Goal: Communication & Community: Answer question/provide support

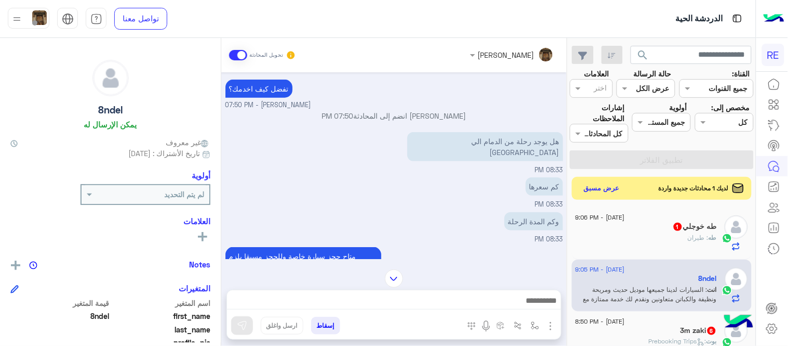
scroll to position [141, 0]
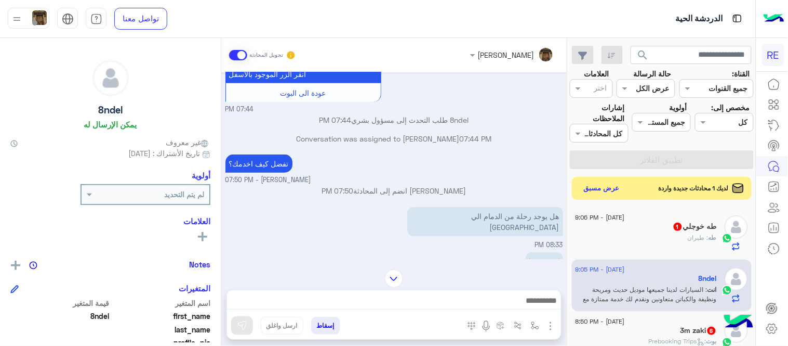
click at [616, 238] on div "طه : طيران" at bounding box center [646, 242] width 141 height 18
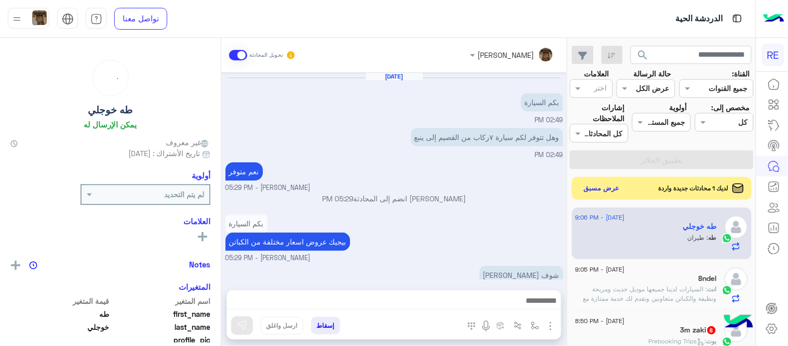
scroll to position [153, 0]
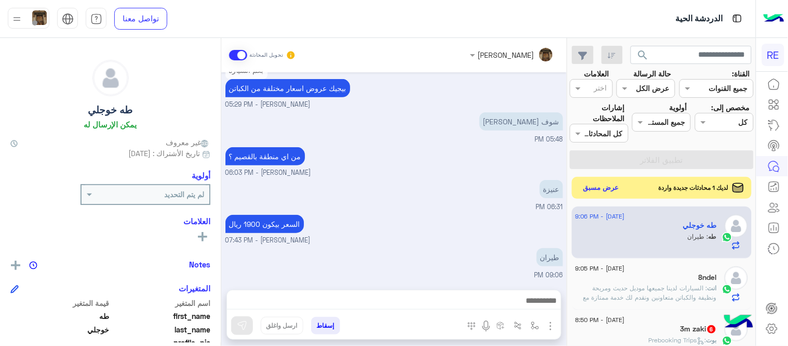
click at [598, 190] on button "عرض مسبق" at bounding box center [602, 188] width 44 height 14
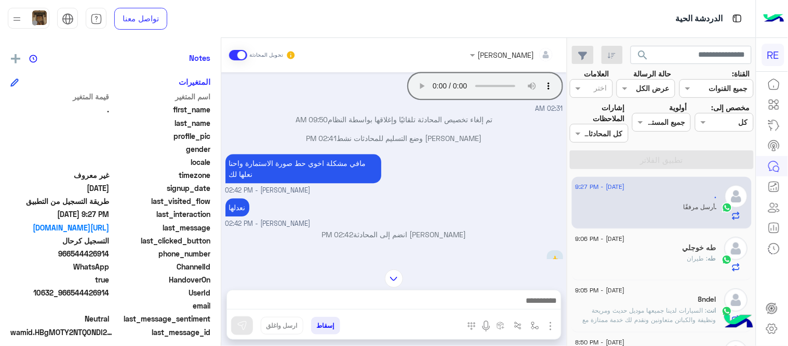
scroll to position [213, 0]
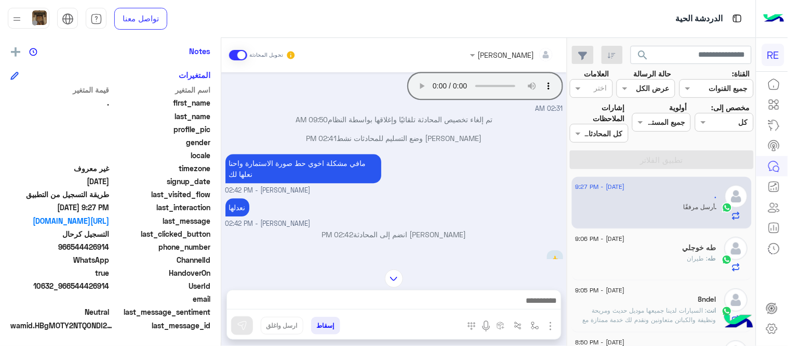
drag, startPoint x: 73, startPoint y: 246, endPoint x: 111, endPoint y: 251, distance: 38.3
click at [111, 251] on div "phone_number [PHONE_NUMBER]" at bounding box center [110, 247] width 200 height 13
copy span "544426914"
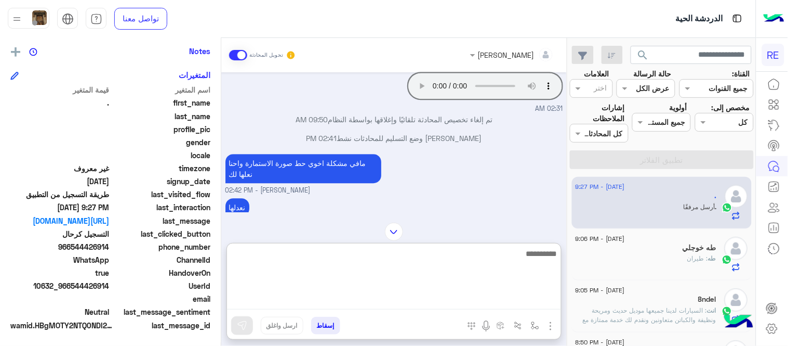
click at [406, 295] on textarea at bounding box center [394, 278] width 334 height 62
type textarea "**********"
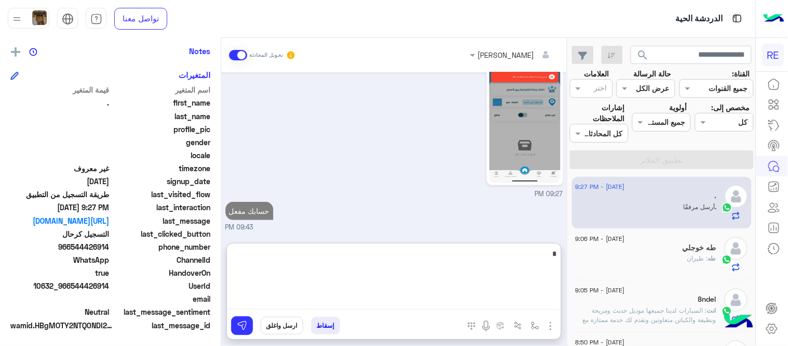
scroll to position [1095, 0]
type textarea "**********"
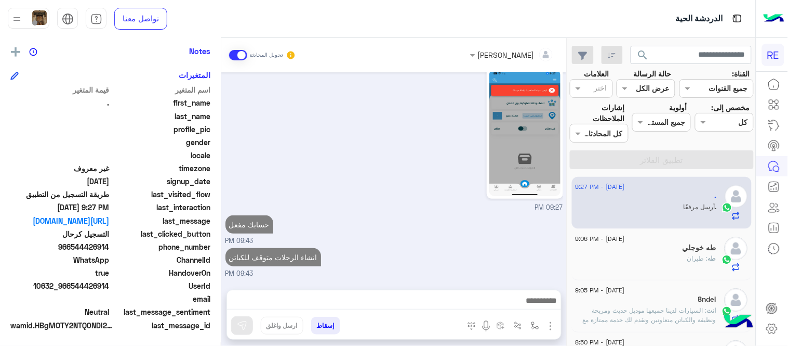
click at [443, 214] on div "[DATE] رحال (مرشد مرخص) � 05:02 AM هل لديك حساب مسجل على التطبيق؟ نعم لا 05:02 …" at bounding box center [394, 175] width 346 height 207
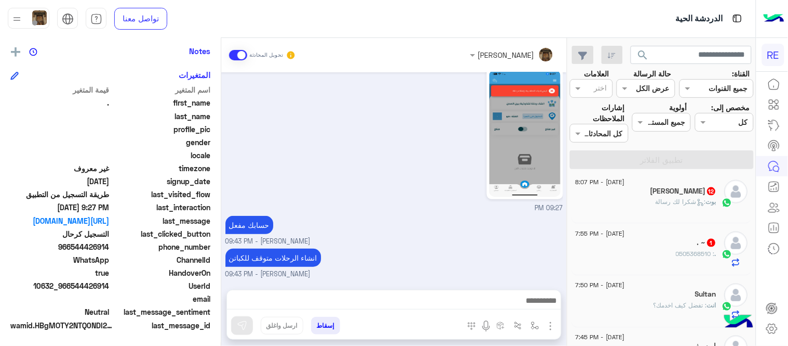
scroll to position [1119, 0]
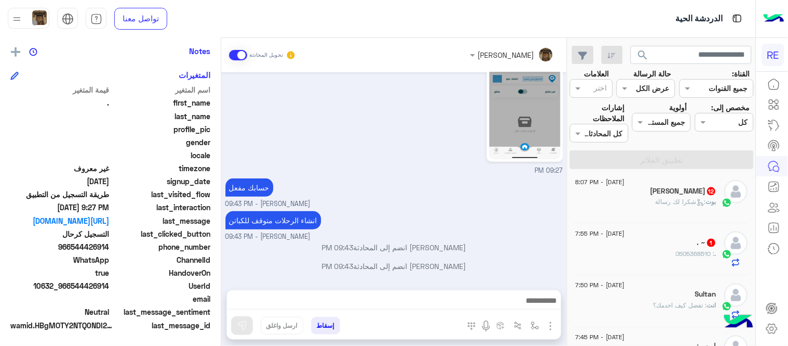
click at [650, 245] on div ". ~ 1" at bounding box center [646, 243] width 141 height 11
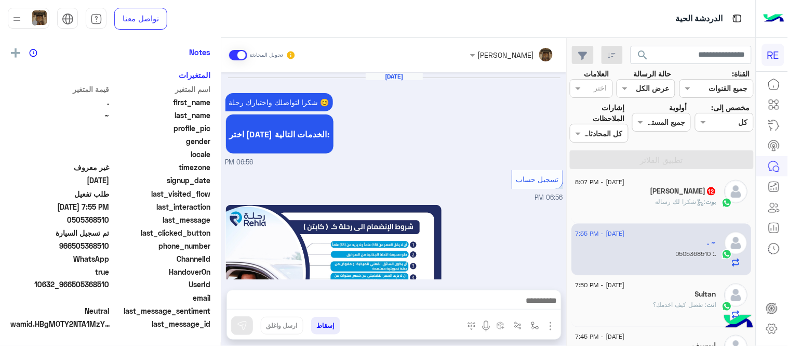
scroll to position [632, 0]
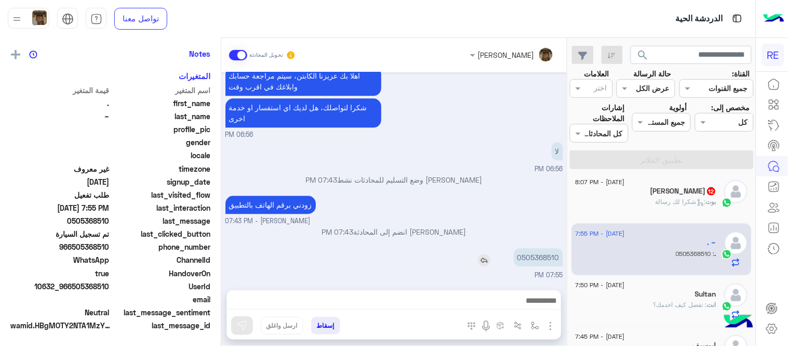
click at [537, 252] on p "0505368510" at bounding box center [538, 257] width 49 height 18
copy p "0505368510"
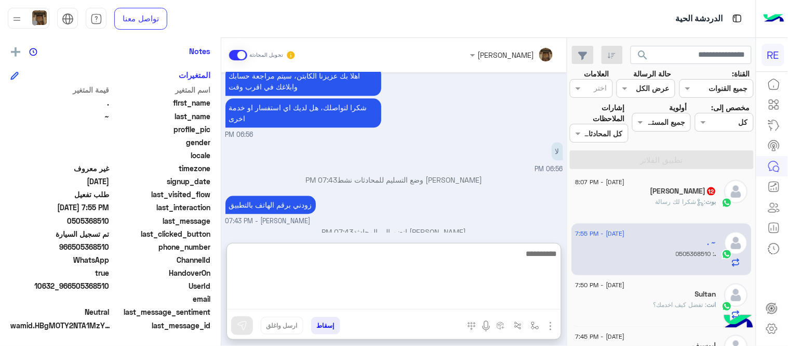
click at [417, 296] on textarea at bounding box center [394, 278] width 334 height 62
type textarea "**********"
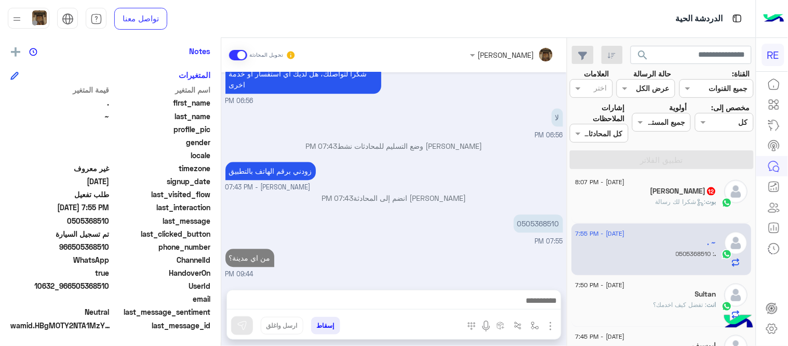
scroll to position [0, 0]
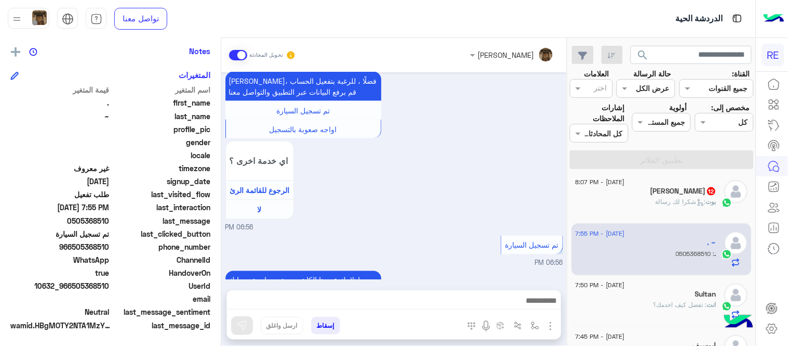
click at [697, 192] on h5 "[PERSON_NAME] 12" at bounding box center [684, 191] width 66 height 9
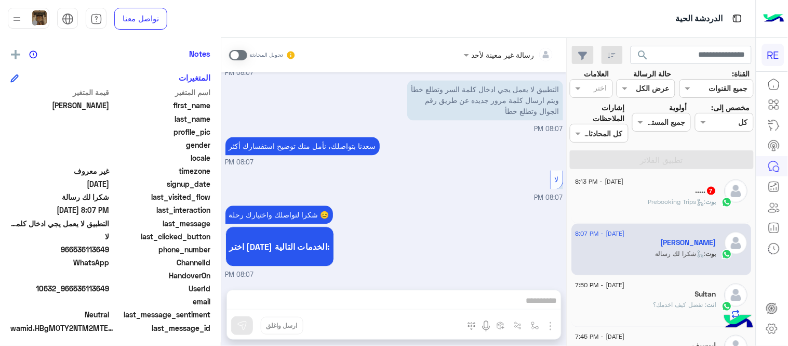
scroll to position [213, 0]
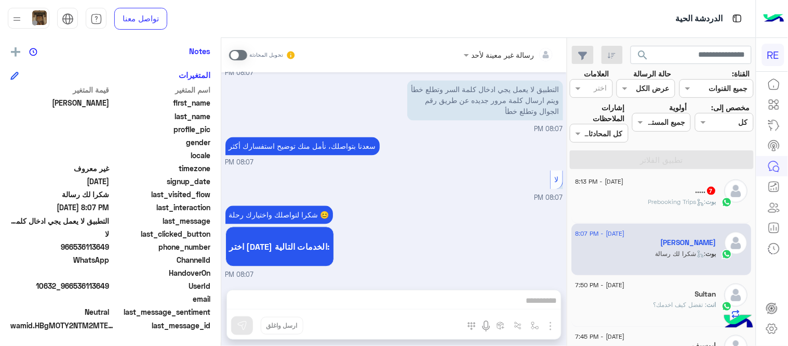
click at [251, 53] on small "تحويل المحادثة" at bounding box center [266, 55] width 34 height 8
click at [243, 54] on span at bounding box center [238, 55] width 18 height 10
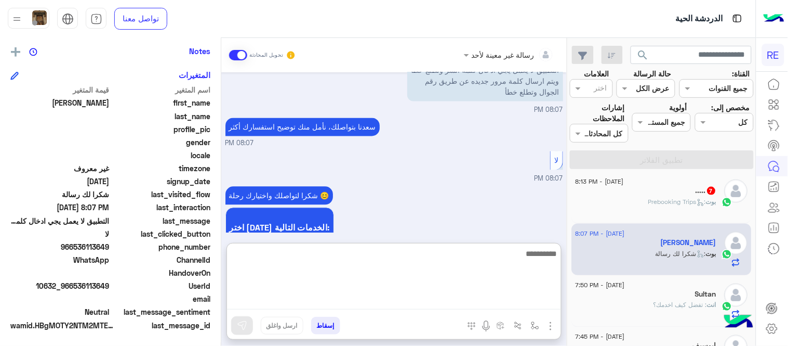
click at [417, 304] on textarea at bounding box center [394, 278] width 334 height 62
type textarea "**********"
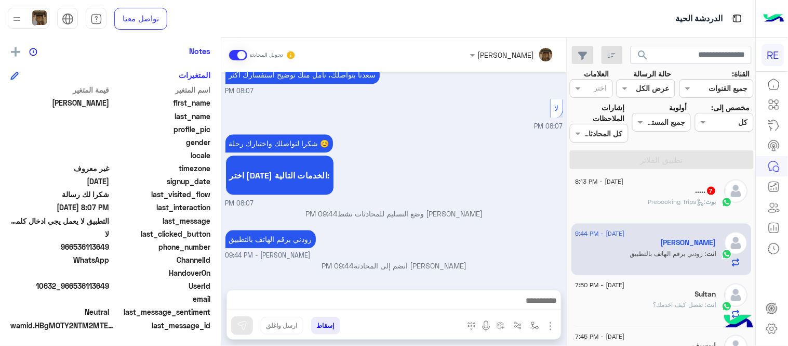
scroll to position [621, 0]
click at [655, 190] on div "..... 7" at bounding box center [646, 191] width 141 height 11
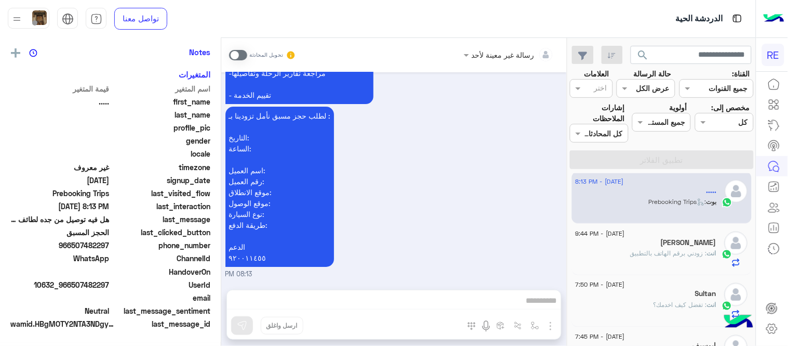
scroll to position [210, 0]
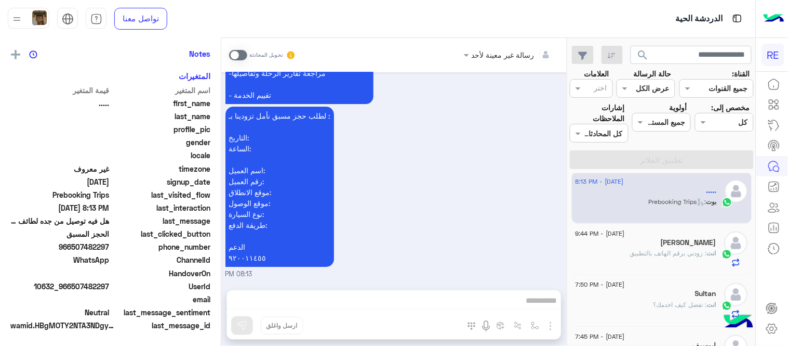
click at [240, 53] on span at bounding box center [238, 55] width 18 height 10
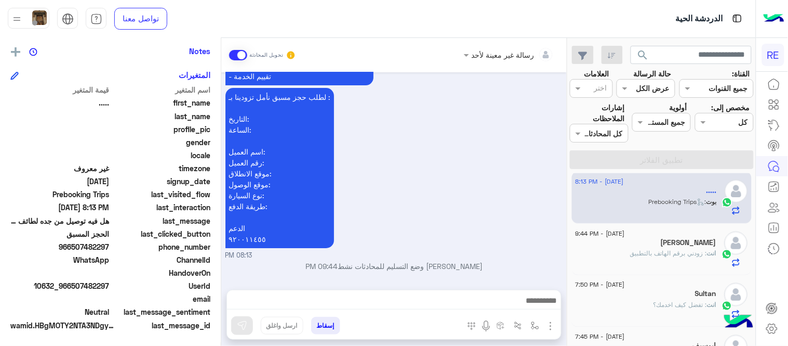
scroll to position [931, 0]
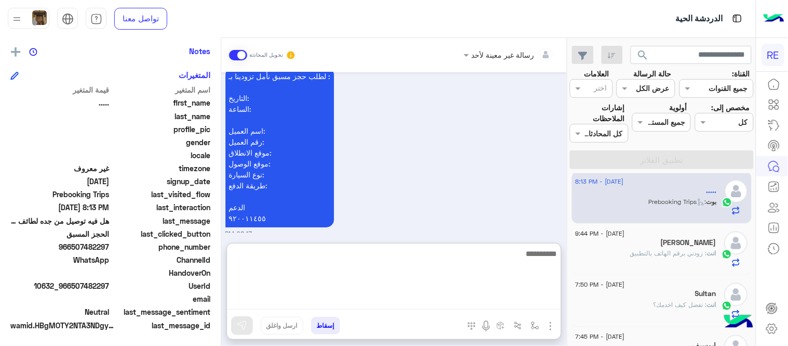
click at [392, 303] on textarea at bounding box center [394, 278] width 334 height 62
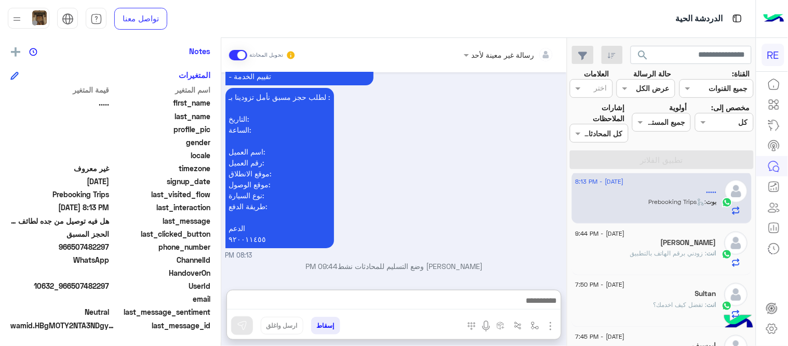
click at [456, 166] on div "تمتع بمزايا تنزيل تطبيق رحلة بجوالك : -الحصول على احدث العروض واروع الخصومات -ا…" at bounding box center [395, 86] width 338 height 349
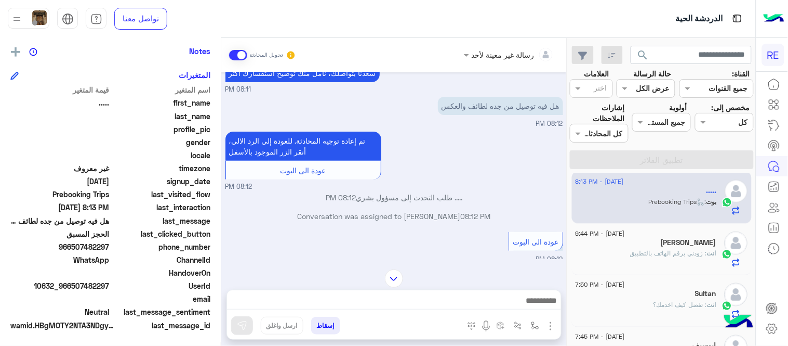
scroll to position [0, 0]
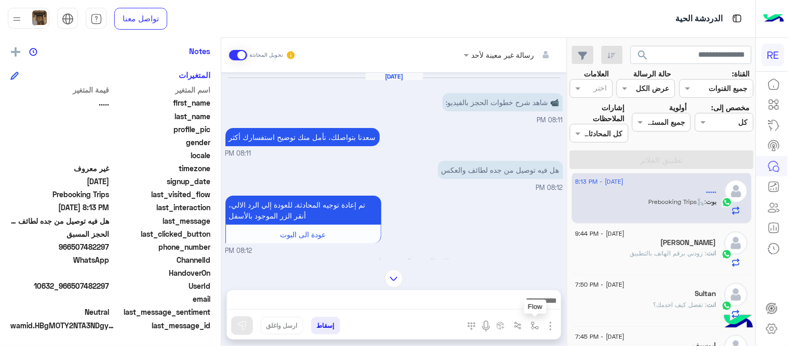
click at [536, 323] on img "button" at bounding box center [535, 325] width 8 height 8
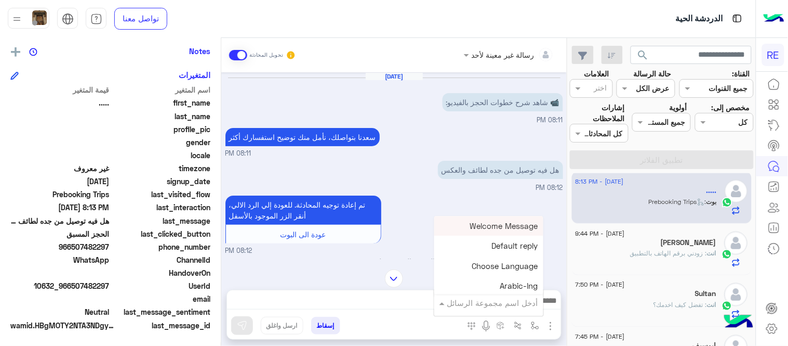
click at [511, 310] on div "أدخل اسم مجموعة الرسائل" at bounding box center [488, 302] width 109 height 19
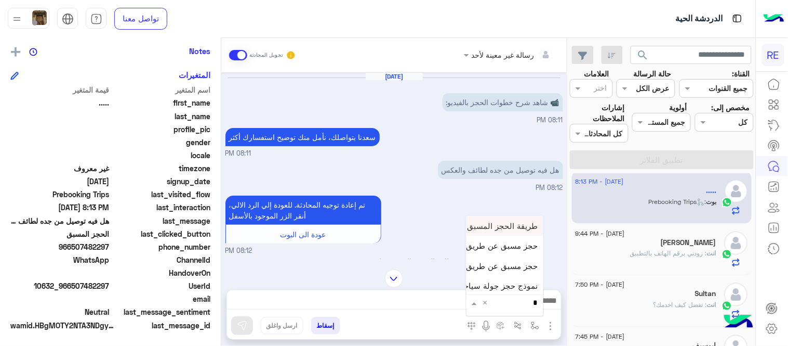
type input "**"
click at [492, 270] on span "حجز مسبق عن طريق التطبيق" at bounding box center [489, 265] width 100 height 9
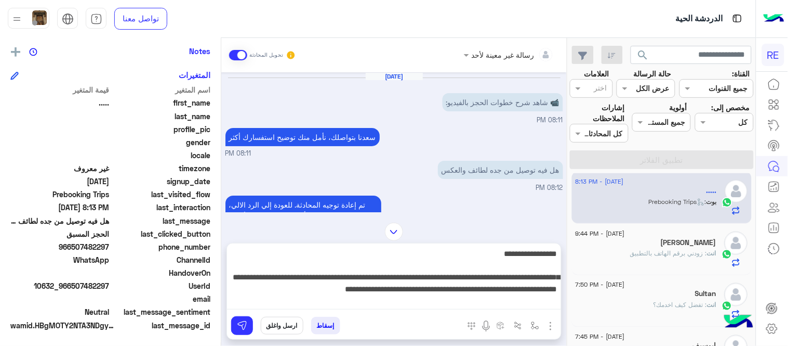
click at [362, 297] on textarea "**********" at bounding box center [394, 278] width 334 height 62
click at [273, 286] on textarea "**********" at bounding box center [394, 278] width 334 height 62
type textarea "**********"
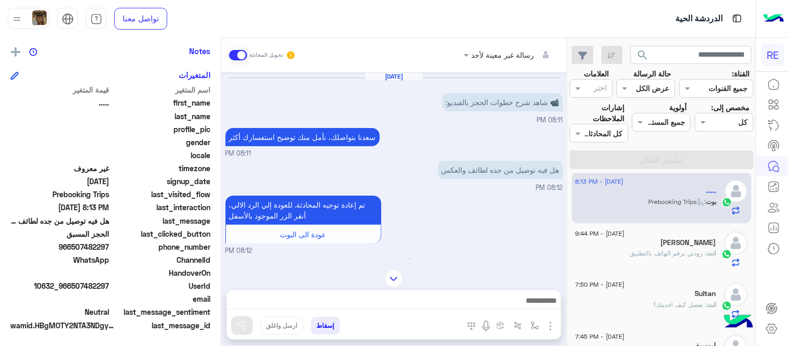
click at [526, 205] on div "تم إعادة توجيه المحادثة. للعودة إلي الرد الالي، أنقر الزر الموجود بالأسفل عودة …" at bounding box center [395, 224] width 338 height 63
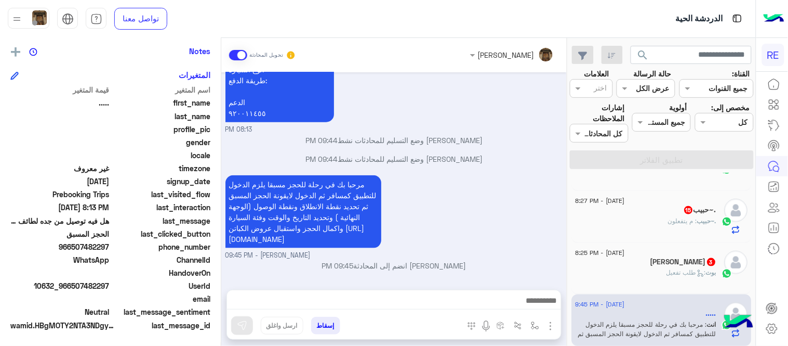
scroll to position [242, 0]
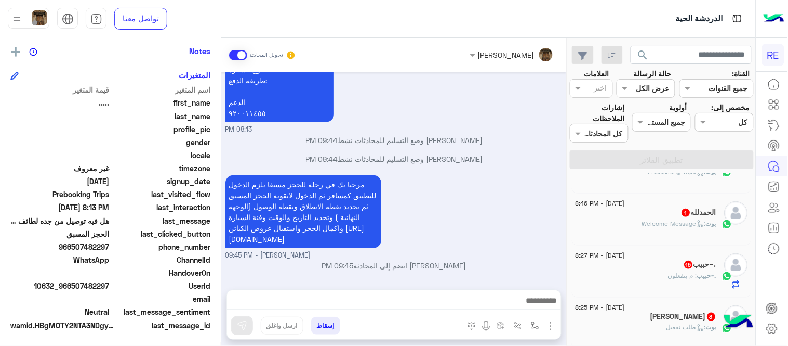
click at [641, 319] on div "Abu Juman 3" at bounding box center [646, 317] width 141 height 11
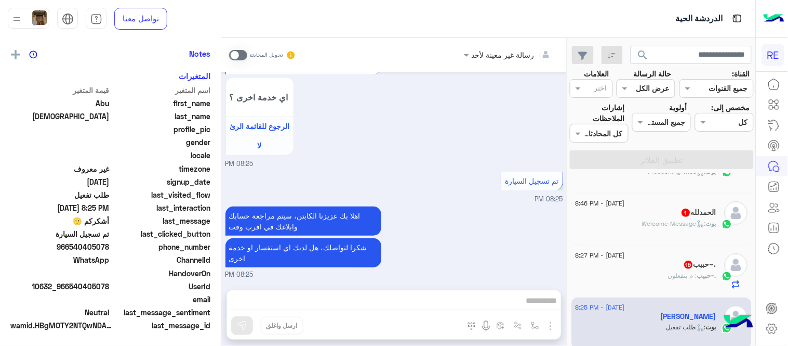
scroll to position [213, 0]
click at [235, 57] on span at bounding box center [238, 55] width 18 height 10
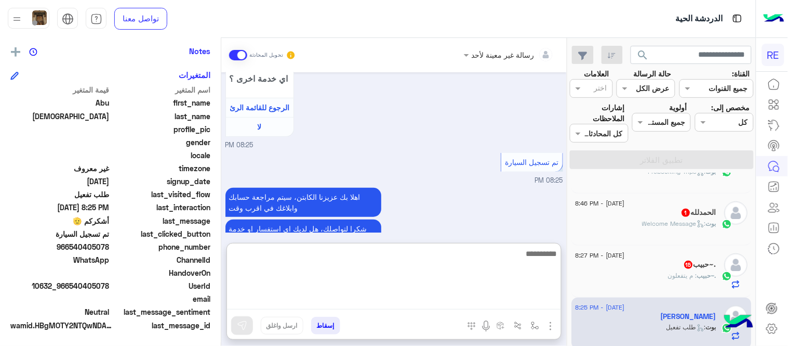
click at [424, 298] on textarea at bounding box center [394, 278] width 334 height 62
type textarea "**********"
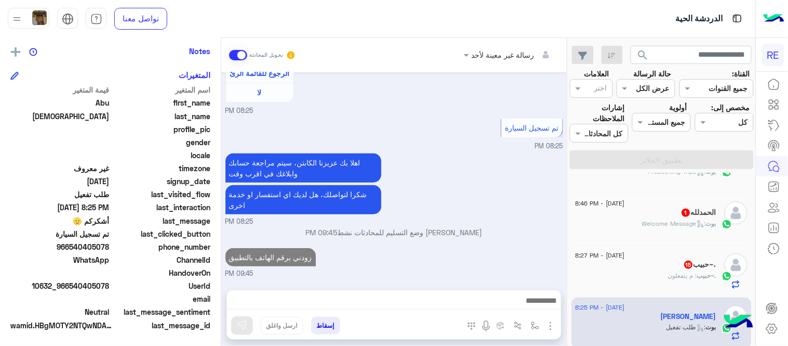
scroll to position [1180, 0]
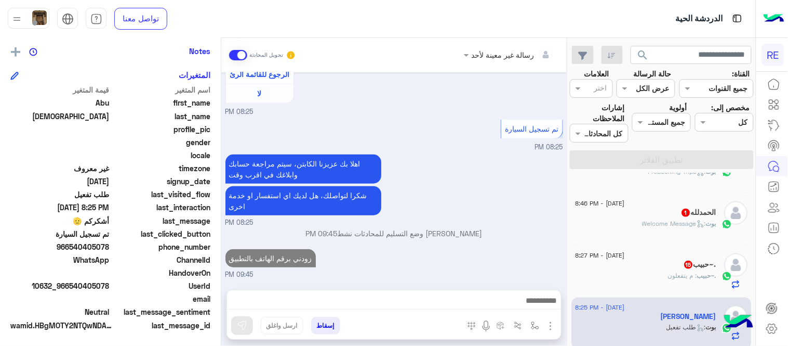
click at [643, 281] on div ".~حبيب : م يتفعلون" at bounding box center [646, 280] width 141 height 18
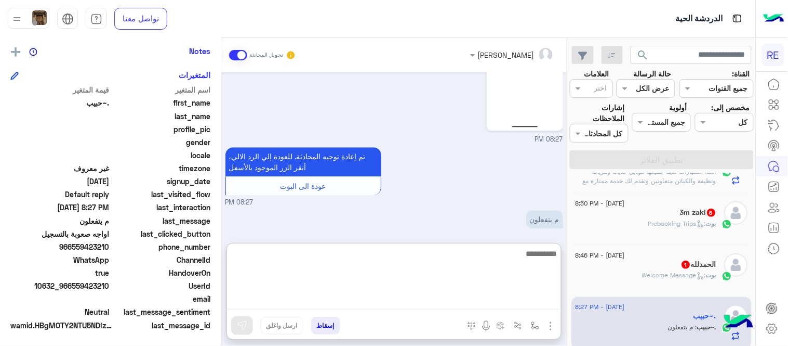
click at [386, 295] on textarea at bounding box center [394, 278] width 334 height 62
type textarea "**********"
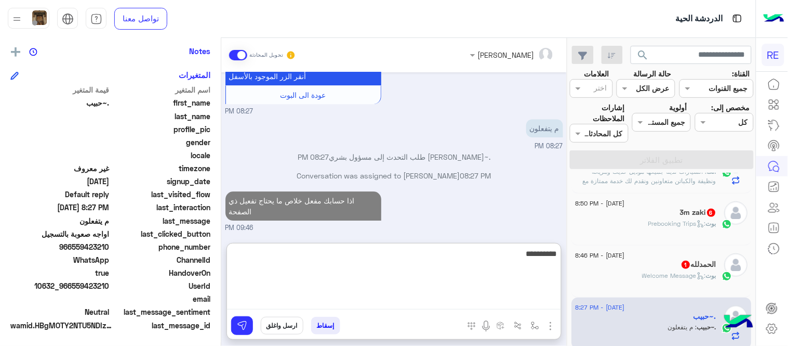
scroll to position [829, 0]
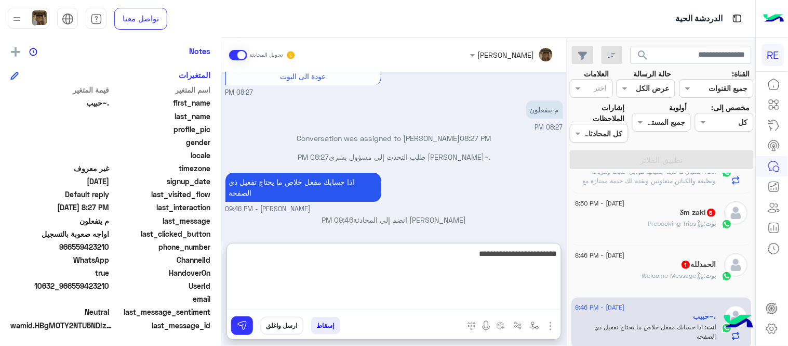
type textarea "**********"
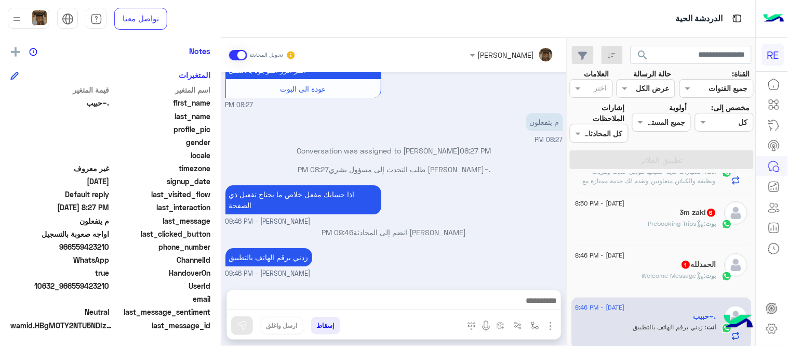
scroll to position [844, 0]
click at [624, 281] on div "بوت : Welcome Message" at bounding box center [646, 280] width 141 height 18
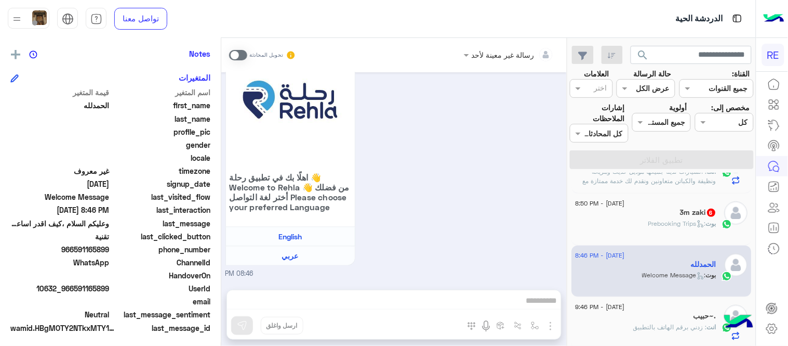
scroll to position [213, 0]
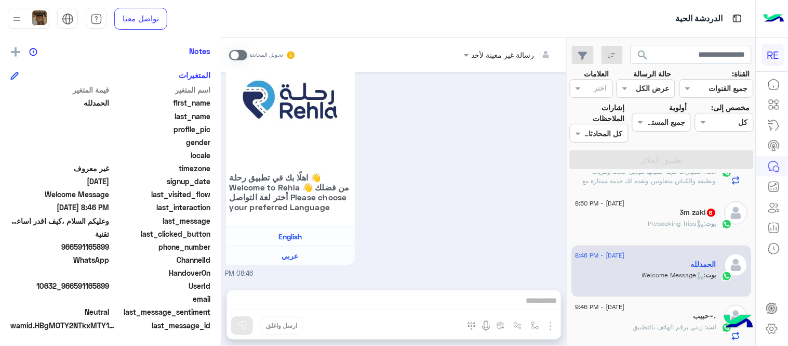
click at [240, 54] on span at bounding box center [238, 55] width 18 height 10
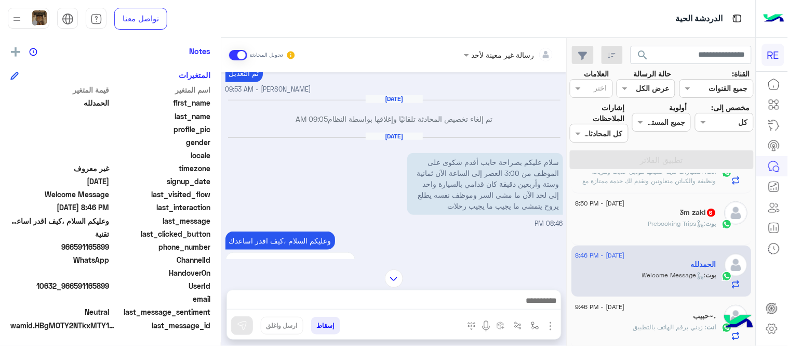
scroll to position [208, 0]
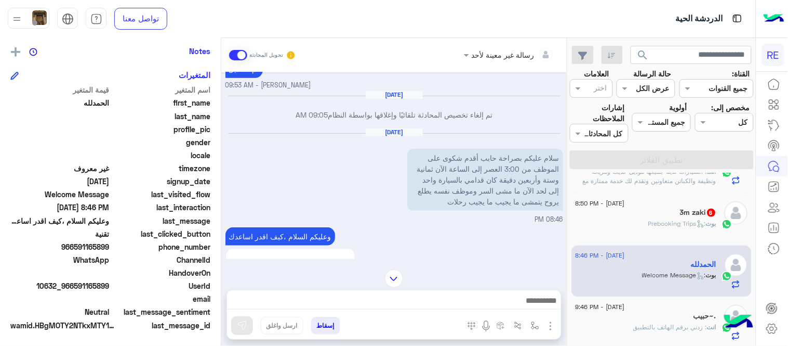
drag, startPoint x: 233, startPoint y: 172, endPoint x: 234, endPoint y: 157, distance: 14.6
click at [234, 157] on div "[DATE] ‏سلام عليكم بصراحة حابب أقدم شكوى على الموظف من ‏3:00 العصر إلى الساعة ا…" at bounding box center [395, 176] width 338 height 97
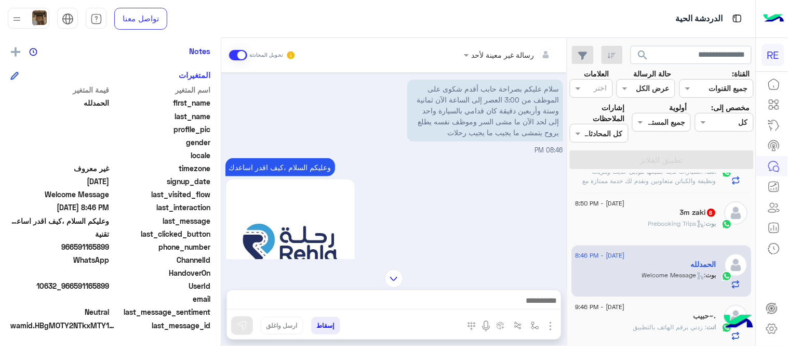
scroll to position [263, 0]
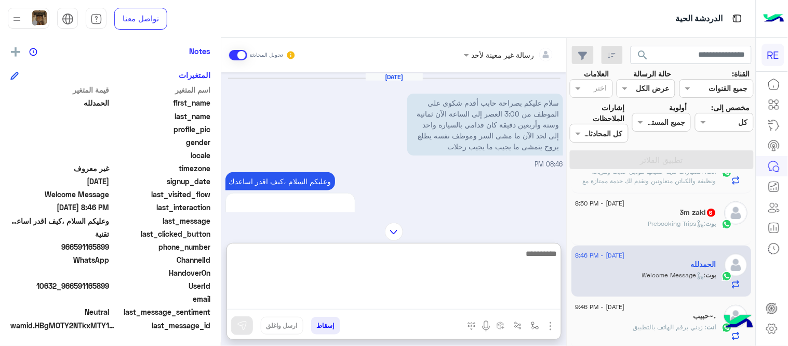
click at [408, 295] on textarea at bounding box center [394, 278] width 334 height 62
type textarea "*********"
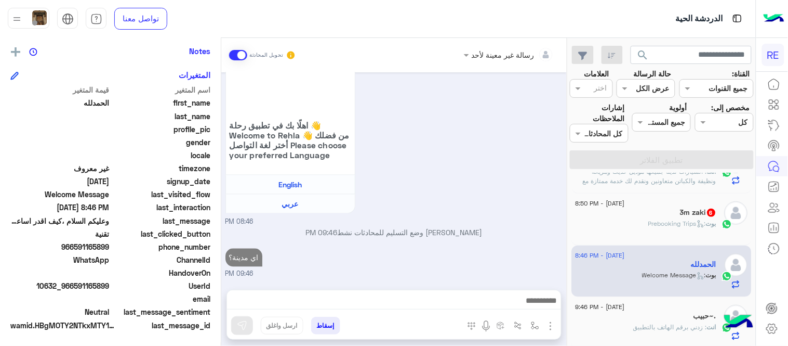
click at [473, 229] on div "[DATE] الحمدلله طلب التحدث إلى مسؤول بشري 09:04 AM اتمناء تغير فئة السيارة 09:0…" at bounding box center [394, 175] width 346 height 207
click at [630, 219] on div "بوت : Prebooking Trips" at bounding box center [646, 228] width 141 height 18
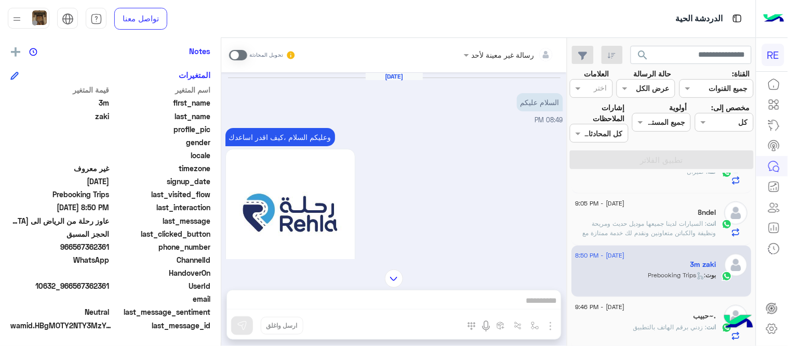
click at [234, 50] on span at bounding box center [238, 55] width 18 height 10
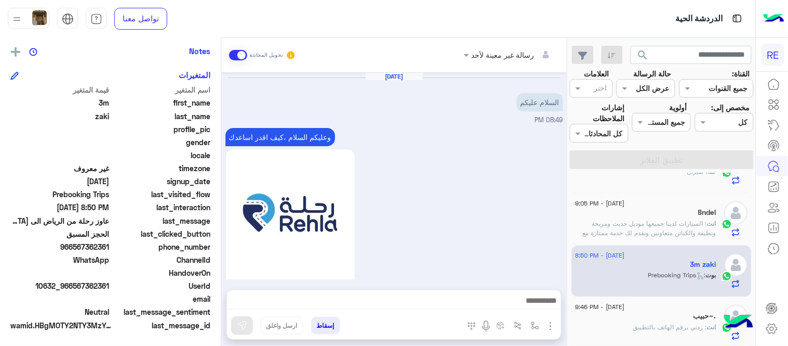
scroll to position [1035, 0]
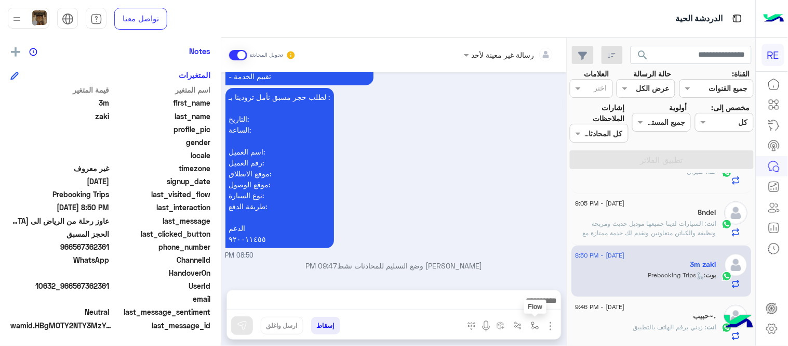
click at [533, 332] on button "button" at bounding box center [535, 325] width 17 height 17
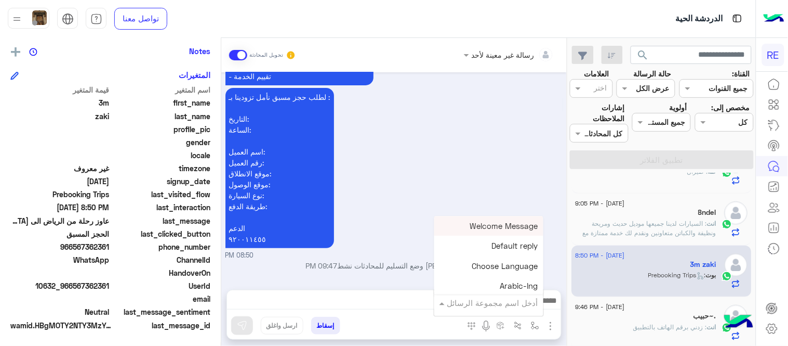
click at [508, 300] on input "text" at bounding box center [503, 303] width 70 height 12
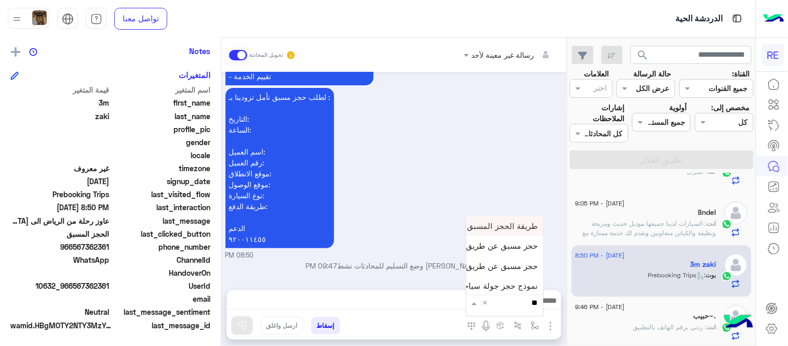
type input "***"
click at [493, 266] on span "حجز مسبق عن طريق التطبيق" at bounding box center [489, 265] width 100 height 9
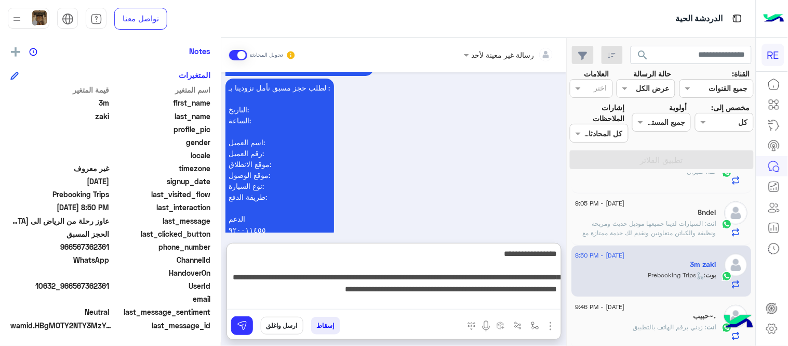
click at [367, 305] on textarea "**********" at bounding box center [394, 278] width 334 height 62
click at [278, 292] on textarea "**********" at bounding box center [394, 278] width 334 height 62
type textarea "**********"
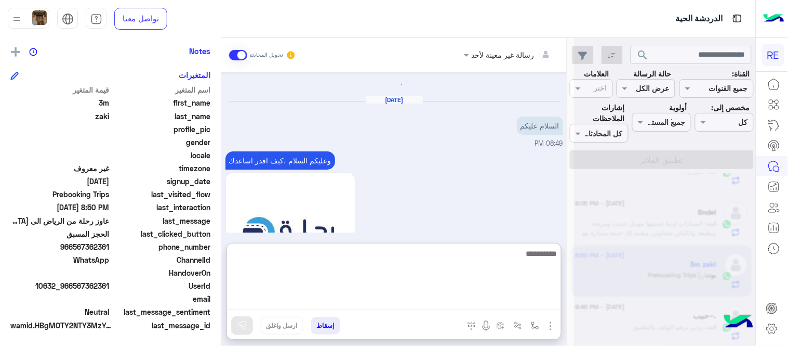
scroll to position [0, 0]
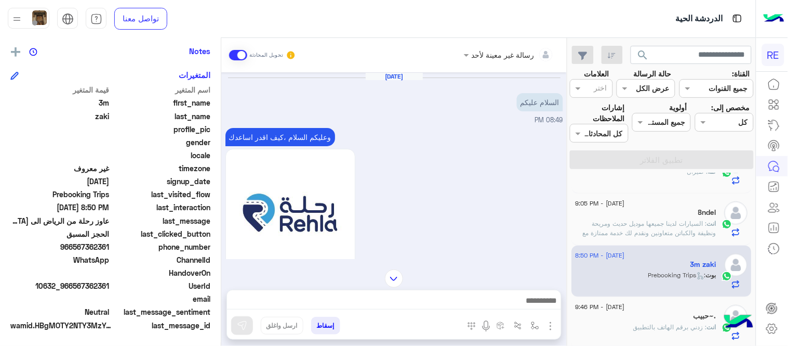
click at [509, 198] on div "وعليكم السلام ،كيف اقدر اساعدك اهلًا بك في تطبيق رحلة 👋 Welcome to Rehla 👋 من ف…" at bounding box center [395, 258] width 338 height 267
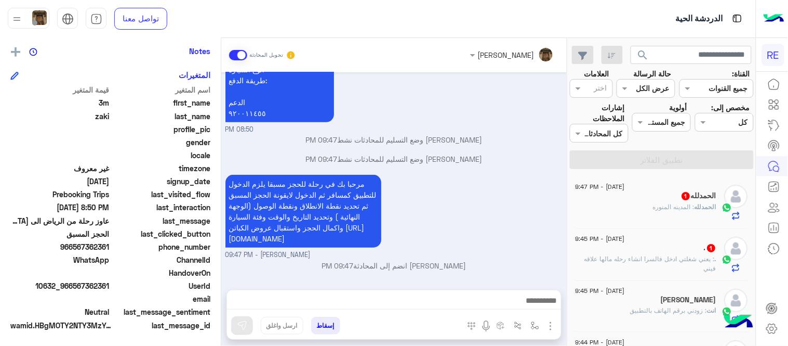
click at [660, 199] on div "ال[PERSON_NAME] 1" at bounding box center [646, 196] width 141 height 11
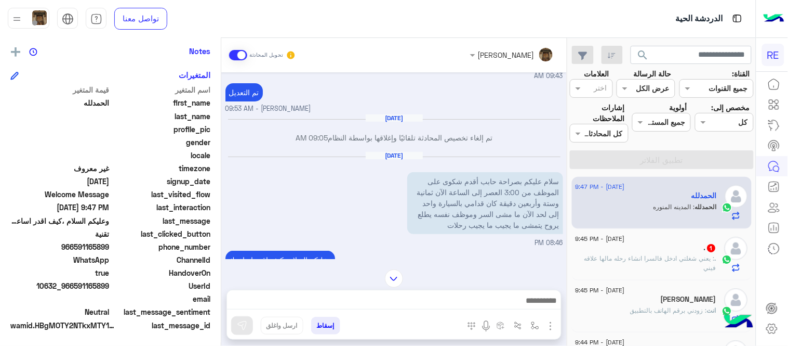
scroll to position [81, 0]
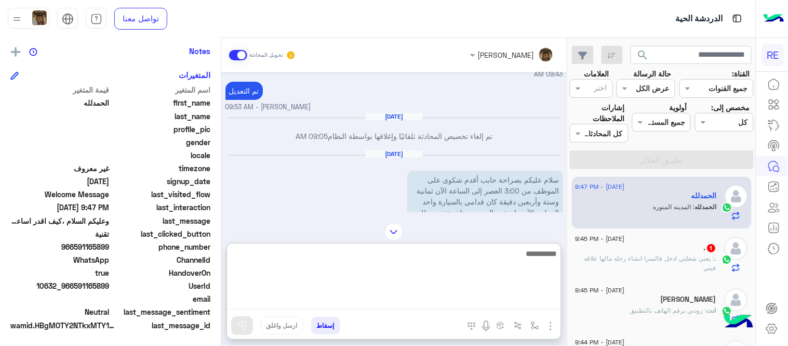
click at [502, 295] on textarea at bounding box center [394, 278] width 334 height 62
type textarea "**********"
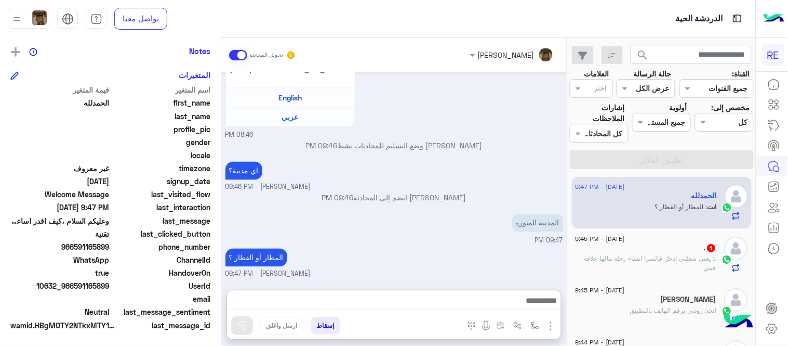
scroll to position [485, 0]
click at [672, 270] on p ". : يعني شغلتي ادخل فالسرا انشاء رحله مالها علاقه فيني" at bounding box center [646, 263] width 141 height 19
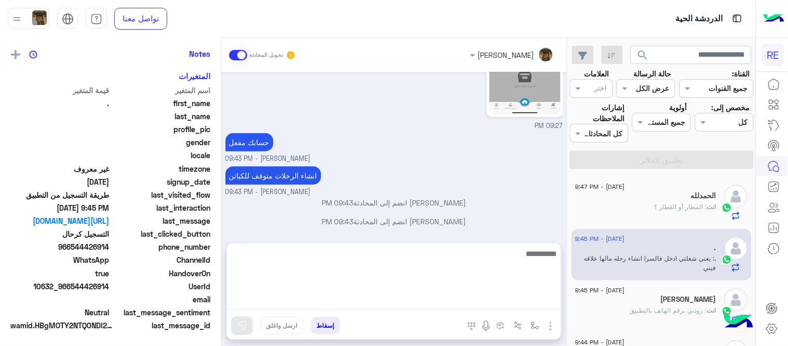
scroll to position [213, 0]
click at [489, 298] on textarea at bounding box center [394, 278] width 334 height 62
type textarea "****"
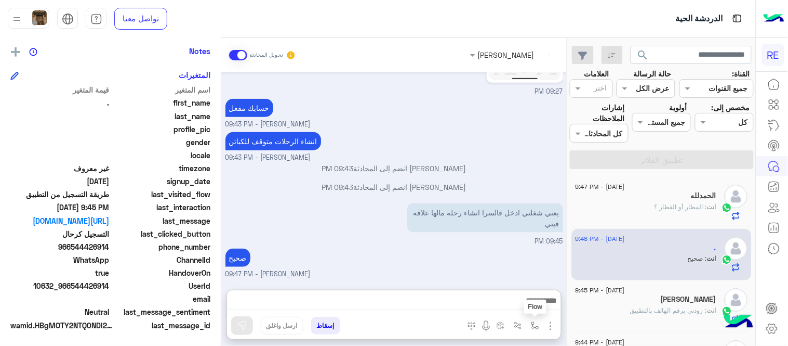
click at [536, 325] on img "button" at bounding box center [535, 325] width 8 height 8
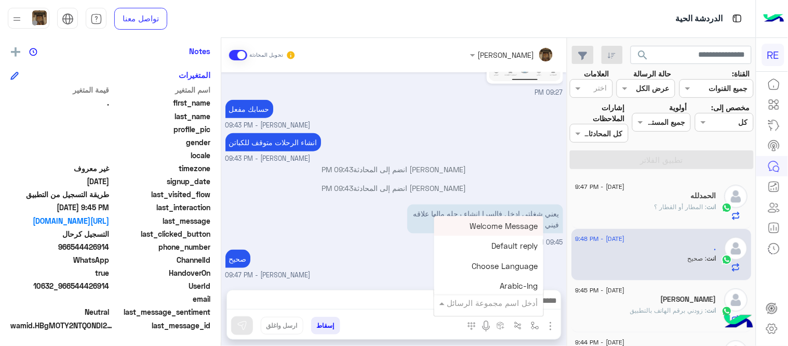
click at [515, 309] on div "أدخل اسم مجموعة الرسائل" at bounding box center [488, 302] width 109 height 19
type input "*"
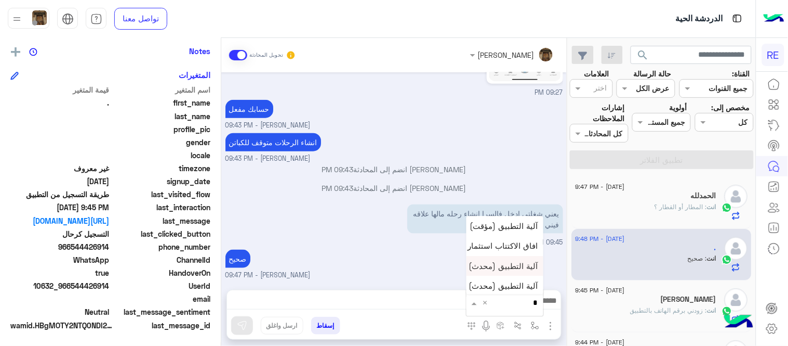
click at [498, 268] on span "آلية التطبيق (محدث)" at bounding box center [503, 265] width 69 height 9
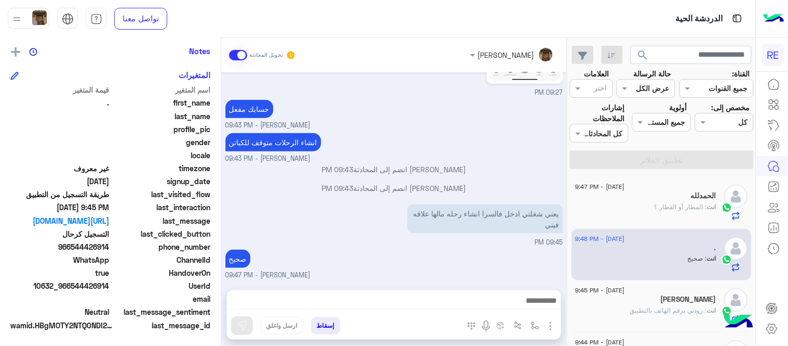
type textarea "**********"
click at [242, 319] on button at bounding box center [242, 325] width 22 height 19
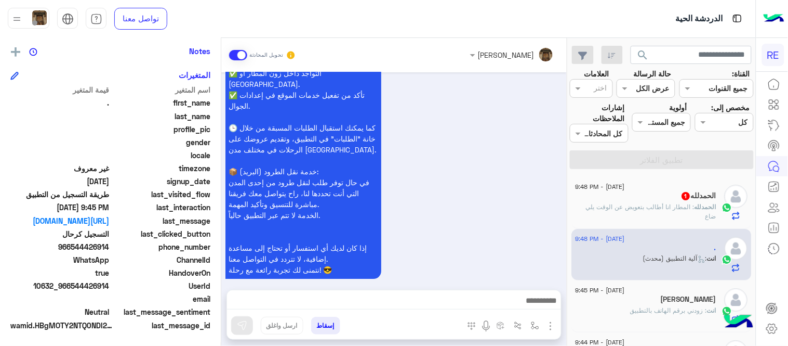
click at [620, 212] on p "ال[PERSON_NAME] : المطار انا أطالب بتعويض عن الوقت يلي ضاع" at bounding box center [646, 211] width 141 height 19
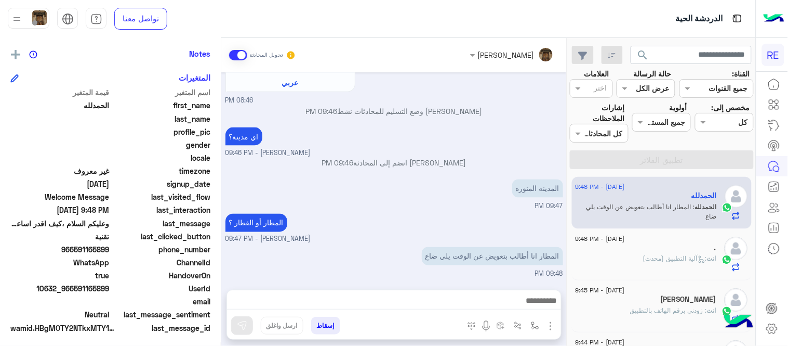
scroll to position [213, 0]
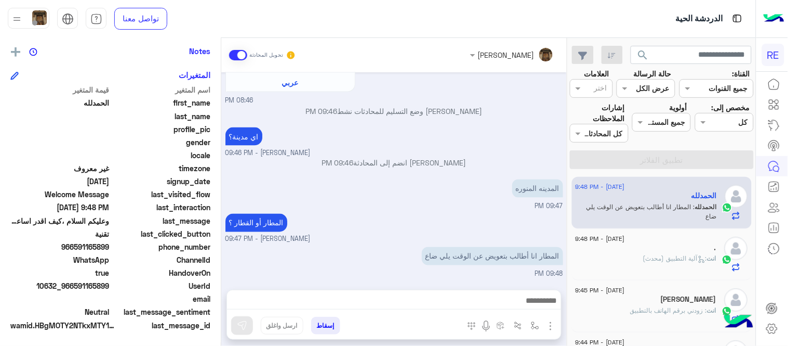
click at [221, 246] on mat-drawer "ال[PERSON_NAME] يمكن الإرسال له غير معروف تاريخ الأشتراك : [DATE] أولوية لم يتم…" at bounding box center [110, 194] width 221 height 312
drag, startPoint x: 76, startPoint y: 245, endPoint x: 110, endPoint y: 248, distance: 34.4
click at [110, 248] on span "966591165899" at bounding box center [59, 246] width 99 height 11
copy span "591165899"
drag, startPoint x: 440, startPoint y: 292, endPoint x: 459, endPoint y: 303, distance: 21.7
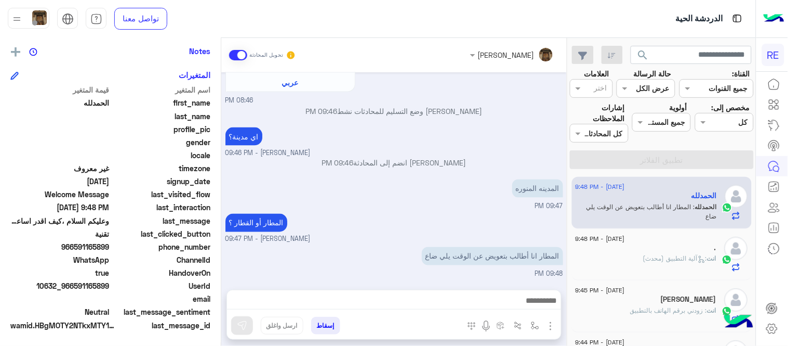
click at [459, 303] on div at bounding box center [394, 303] width 334 height 26
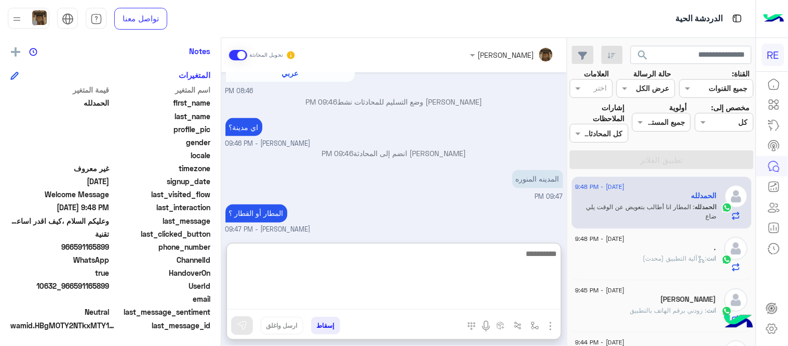
click at [459, 303] on textarea at bounding box center [394, 278] width 334 height 62
type textarea "**********"
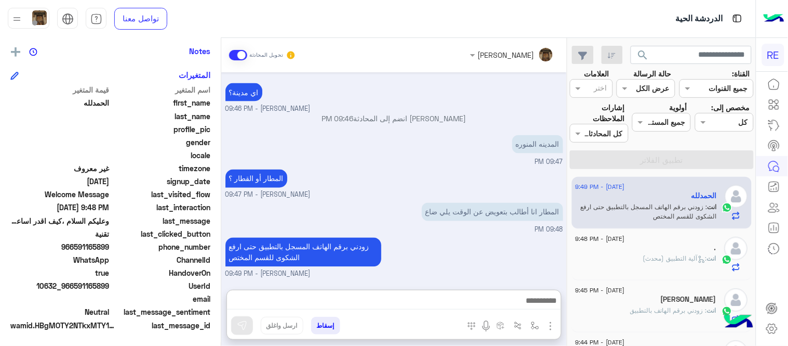
click at [367, 137] on div "[DATE] تم التعديل [PERSON_NAME] - 09:53 AM [DATE] تم إلغاء تخصيص المحادثة تلقائ…" at bounding box center [394, 175] width 346 height 207
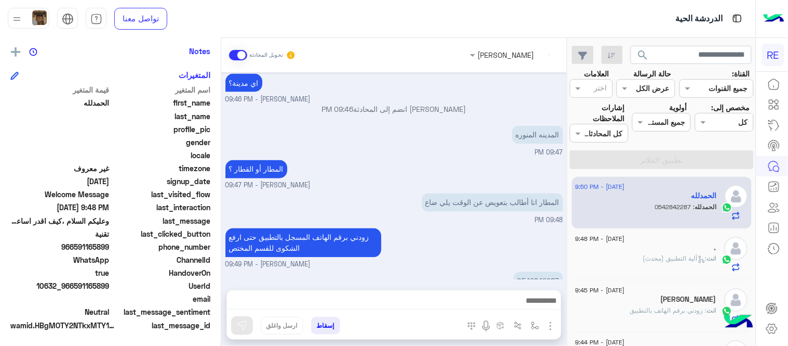
scroll to position [506, 0]
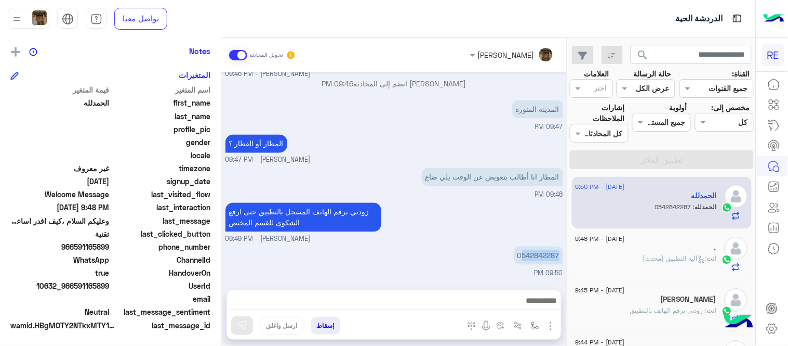
drag, startPoint x: 521, startPoint y: 255, endPoint x: 564, endPoint y: 251, distance: 42.8
click at [564, 251] on div "[DATE] تم التعديل [PERSON_NAME] - 09:53 AM [DATE] تم إلغاء تخصيص المحادثة تلقائ…" at bounding box center [394, 175] width 346 height 207
copy p "542842287"
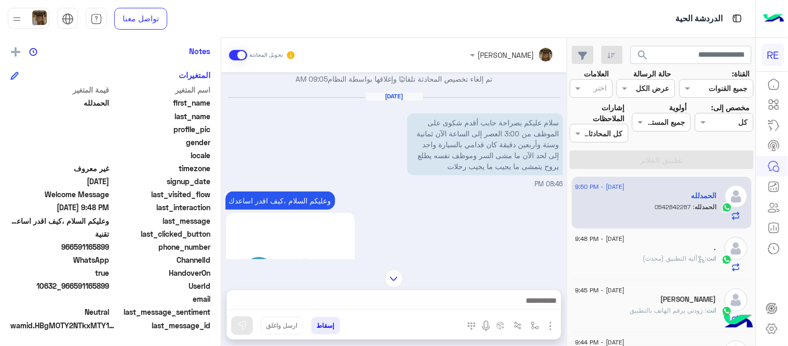
scroll to position [71, 0]
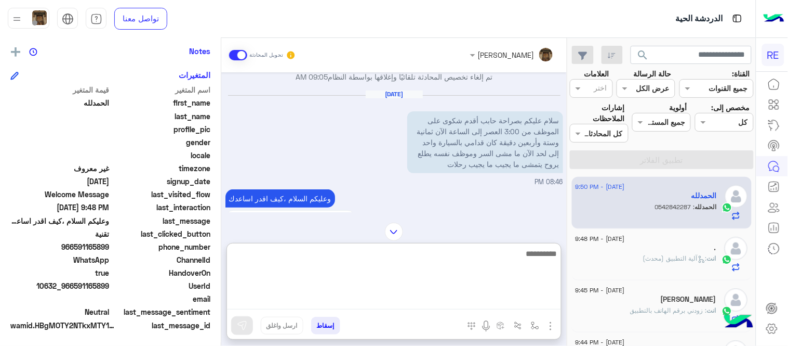
click at [465, 298] on textarea at bounding box center [394, 278] width 334 height 62
type textarea "**********"
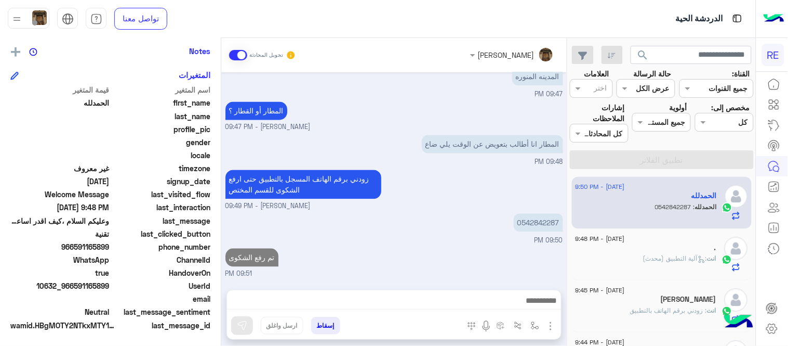
scroll to position [539, 0]
click at [471, 185] on div "[DATE] تم التعديل [PERSON_NAME] - 09:53 AM [DATE] تم إلغاء تخصيص المحادثة تلقائ…" at bounding box center [394, 175] width 346 height 207
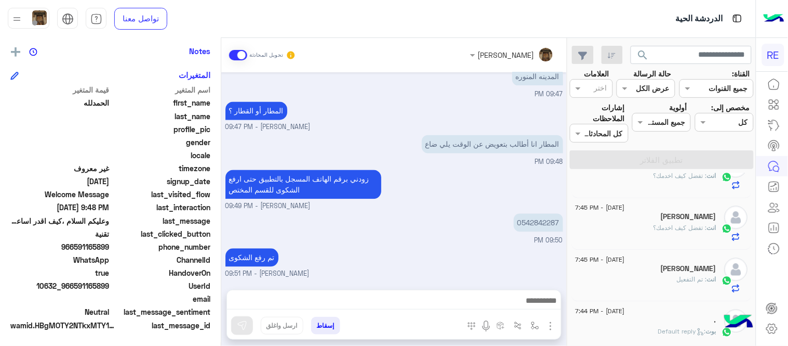
scroll to position [0, 0]
